Goal: Download file/media

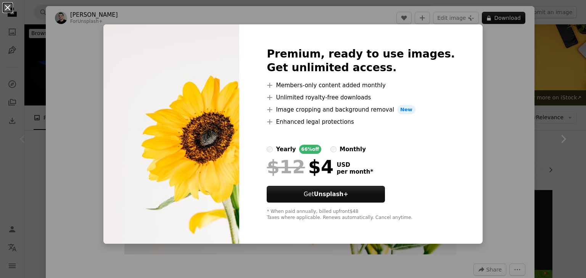
click at [9, 7] on button "An X shape" at bounding box center [7, 7] width 9 height 9
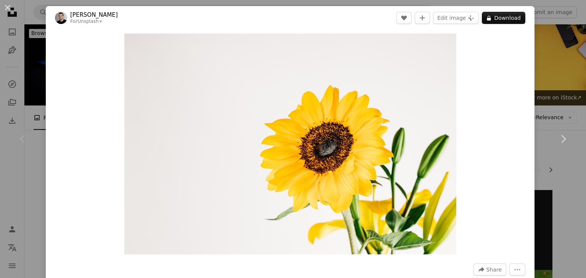
click at [9, 7] on button "An X shape" at bounding box center [7, 7] width 9 height 9
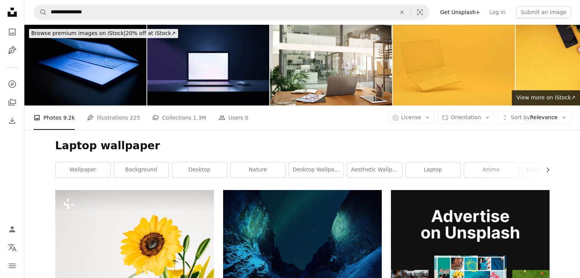
click at [9, 7] on icon "Unsplash logo Unsplash Home" at bounding box center [12, 12] width 15 height 15
